Goal: Task Accomplishment & Management: Use online tool/utility

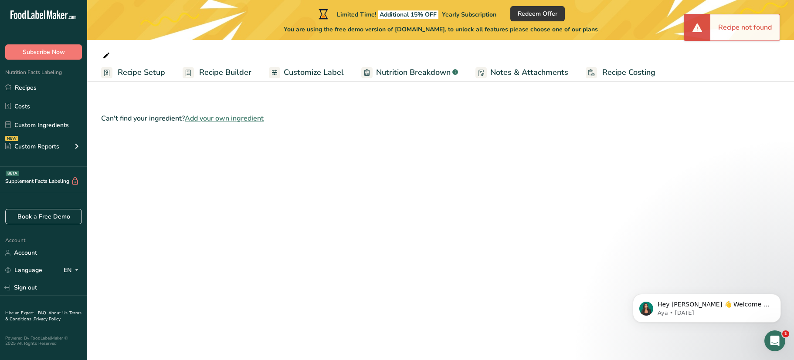
click at [221, 74] on span "Recipe Builder" at bounding box center [225, 73] width 52 height 12
click at [31, 89] on link "Recipes" at bounding box center [43, 87] width 87 height 17
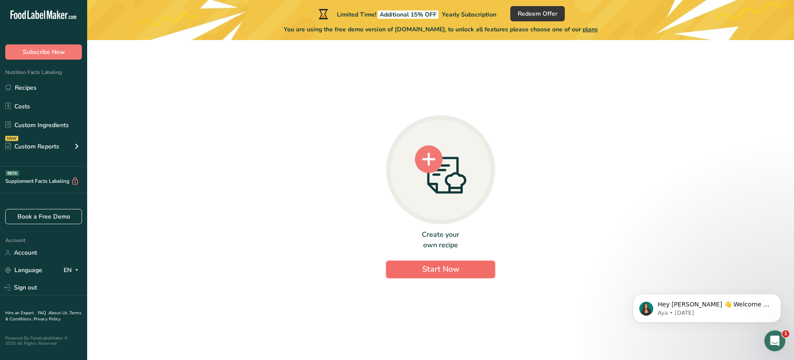
click at [449, 269] on span "Start Now" at bounding box center [440, 269] width 37 height 10
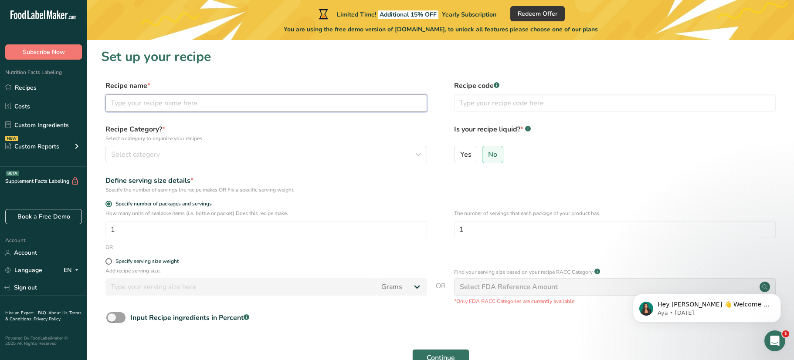
click at [158, 102] on input "text" at bounding box center [266, 103] width 322 height 17
type input "Chocolate Bownies"
click at [144, 155] on span "Select category" at bounding box center [135, 154] width 49 height 10
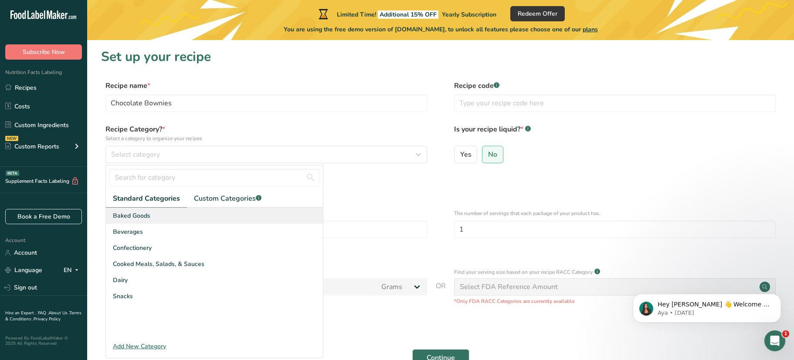
click at [147, 212] on span "Baked Goods" at bounding box center [131, 215] width 37 height 9
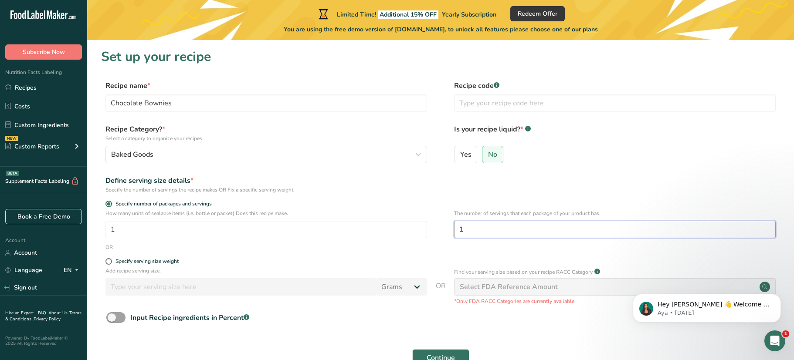
click at [473, 230] on input "1" at bounding box center [615, 229] width 322 height 17
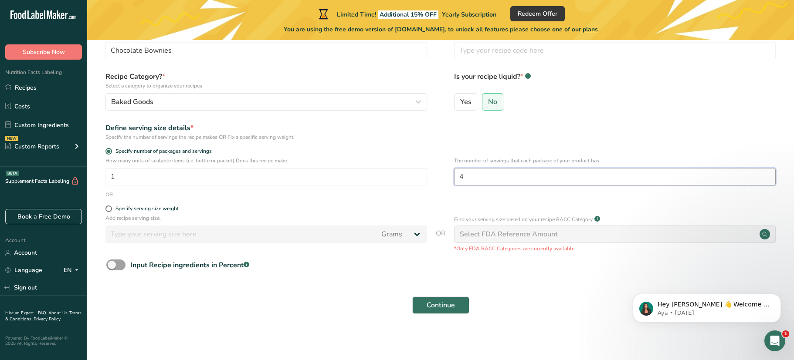
scroll to position [54, 0]
type input "4"
click at [441, 305] on span "Continue" at bounding box center [441, 304] width 28 height 10
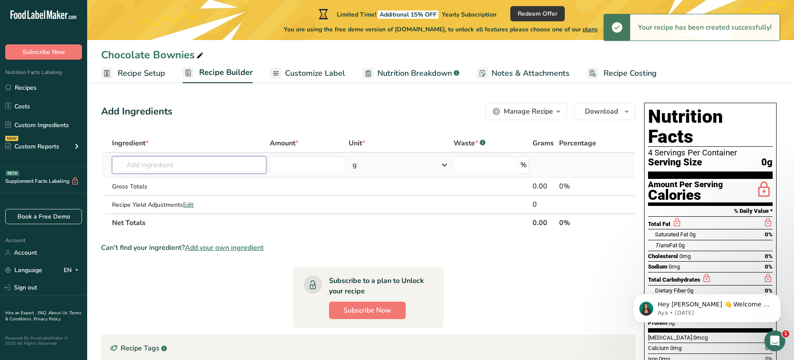
click at [187, 167] on input "text" at bounding box center [189, 164] width 154 height 17
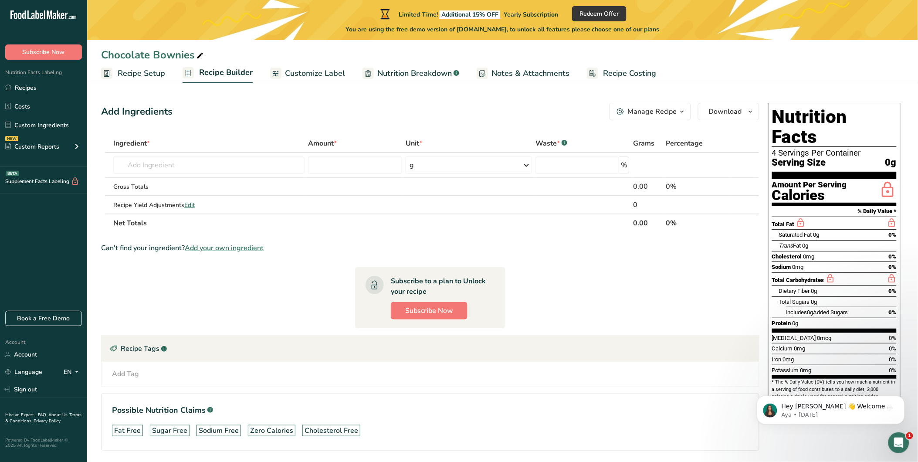
click at [611, 255] on section "Ingredient * Amount * Unit * Waste * .a-a{fill:#347362;}.b-a{fill:#fff;} Grams …" at bounding box center [430, 299] width 658 height 330
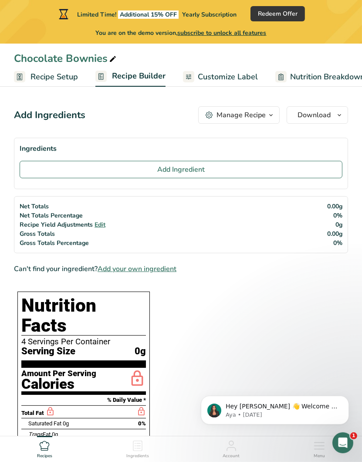
click at [31, 307] on h1 "Nutrition Facts" at bounding box center [83, 315] width 125 height 40
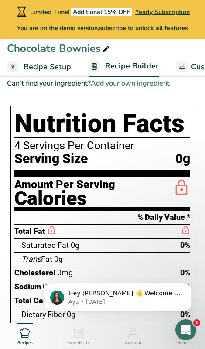
scroll to position [212, 0]
